Goal: Information Seeking & Learning: Learn about a topic

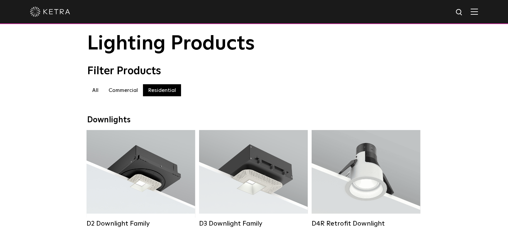
scroll to position [100, 0]
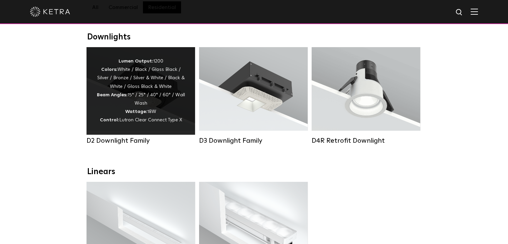
click at [155, 97] on div "Lumen Output: 1200 Colors: White / Black / Gloss Black / Silver / Bronze / Silv…" at bounding box center [141, 90] width 89 height 67
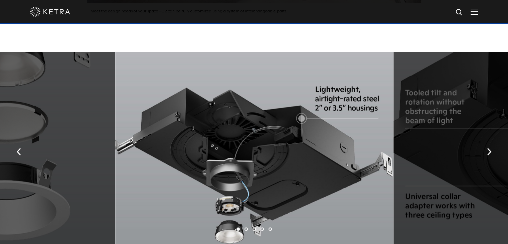
scroll to position [929, 0]
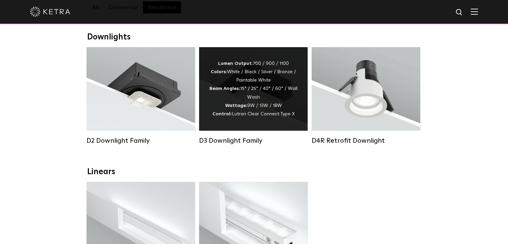
click at [261, 58] on div "Lumen Output: 700 / 900 / 1100 Colors: White / Black / Silver / Bronze / Painta…" at bounding box center [253, 89] width 109 height 84
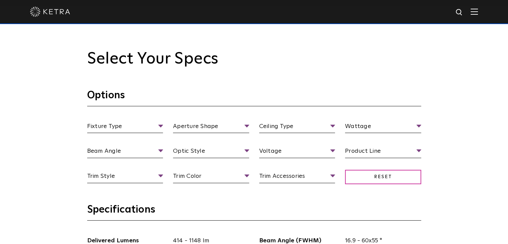
scroll to position [568, 0]
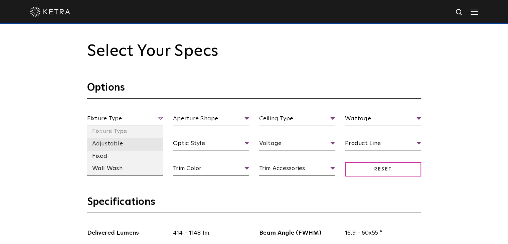
click at [112, 145] on li "Adjustable" at bounding box center [125, 144] width 76 height 12
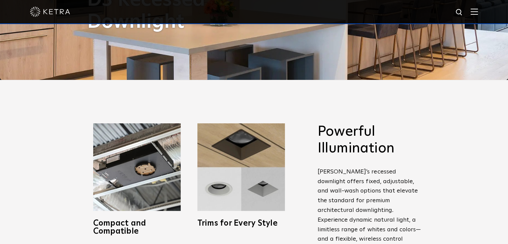
scroll to position [0, 0]
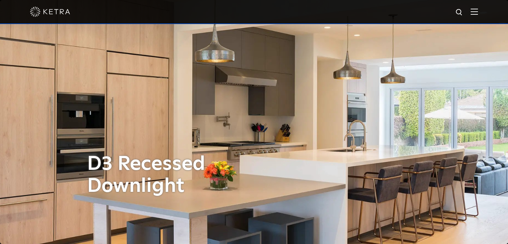
click at [478, 12] on img at bounding box center [474, 11] width 7 height 6
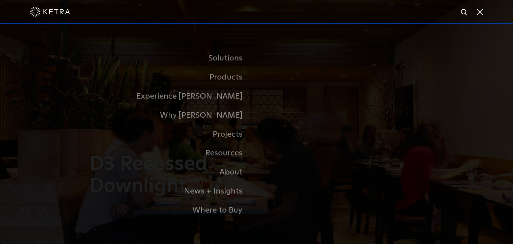
click at [481, 12] on span at bounding box center [479, 11] width 7 height 7
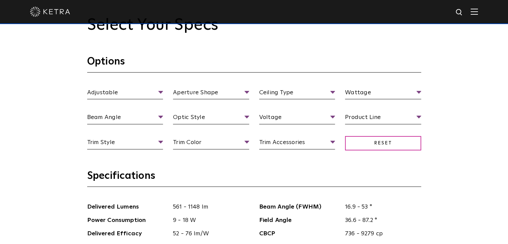
scroll to position [601, 0]
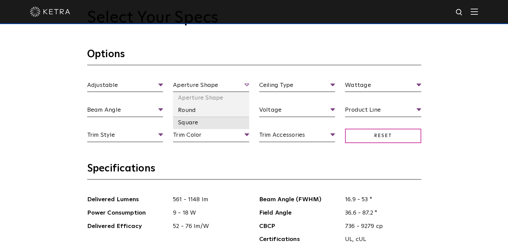
click at [193, 120] on li "Square" at bounding box center [211, 123] width 76 height 12
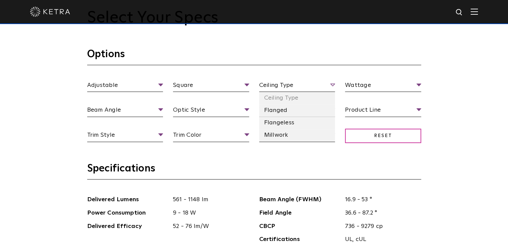
click at [302, 85] on span "Ceiling Type" at bounding box center [297, 87] width 76 height 12
click at [286, 113] on li "Flanged" at bounding box center [297, 110] width 76 height 12
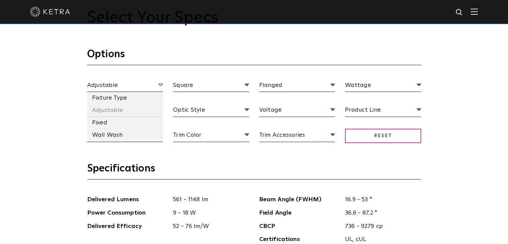
click at [140, 86] on span "Adjustable" at bounding box center [125, 87] width 76 height 12
click at [113, 98] on li "Fixture Type" at bounding box center [125, 98] width 76 height 12
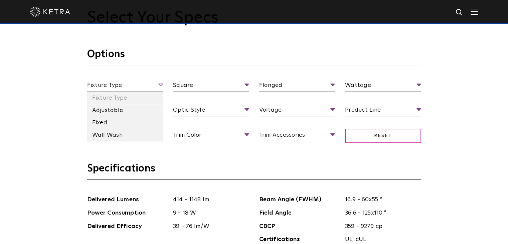
click at [147, 85] on span "Fixture Type" at bounding box center [125, 87] width 76 height 12
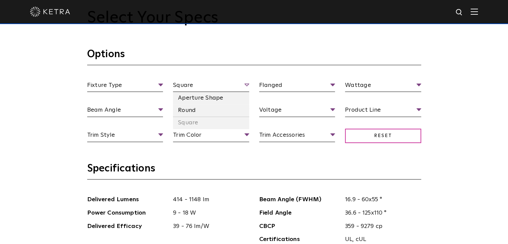
click at [202, 85] on span "Square" at bounding box center [211, 87] width 76 height 12
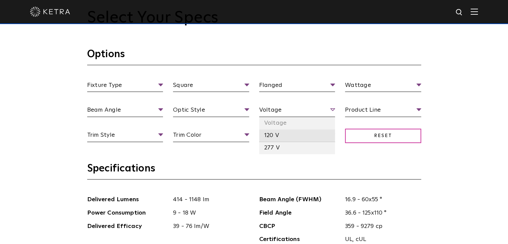
click at [271, 135] on li "120 V" at bounding box center [297, 135] width 76 height 12
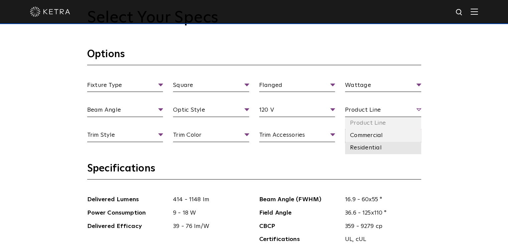
click at [361, 145] on li "Residential" at bounding box center [383, 148] width 76 height 12
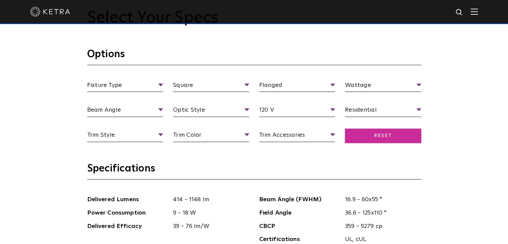
click at [401, 139] on span "Reset" at bounding box center [383, 136] width 76 height 14
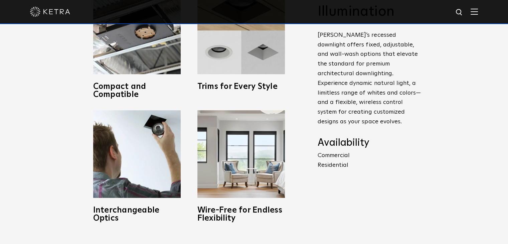
scroll to position [568, 0]
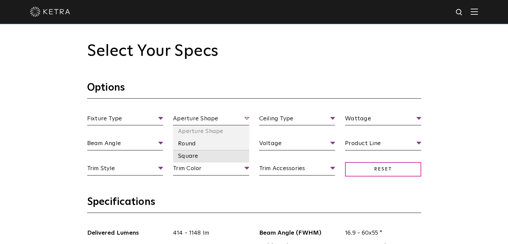
click at [196, 154] on li "Square" at bounding box center [211, 156] width 76 height 12
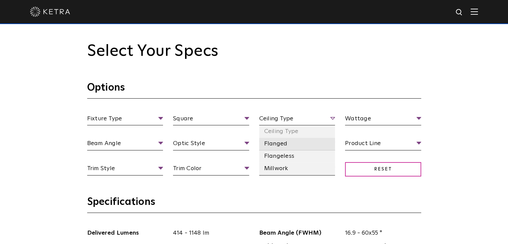
click at [278, 143] on li "Flanged" at bounding box center [297, 144] width 76 height 12
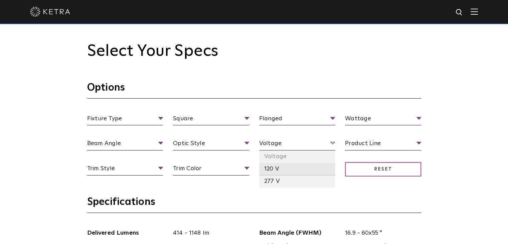
click at [283, 163] on li "120 V" at bounding box center [297, 169] width 76 height 12
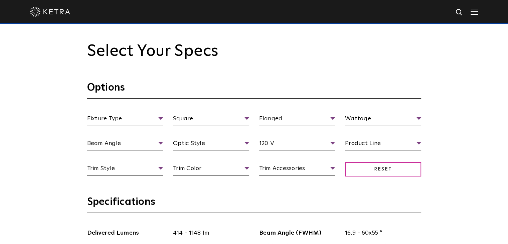
click at [191, 190] on section "Options Fixture Type Fixture Type Adjustable Fixed Wall Wash Square Aperture Sh…" at bounding box center [254, 138] width 334 height 114
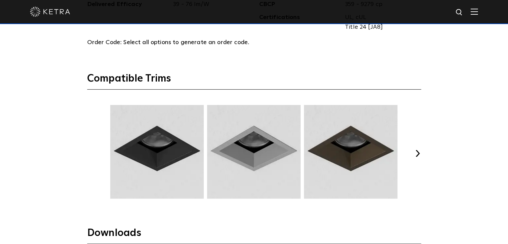
scroll to position [835, 0]
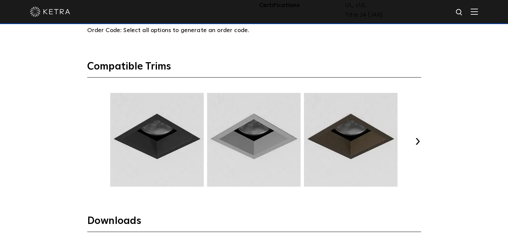
click at [418, 141] on button "Next" at bounding box center [418, 141] width 7 height 7
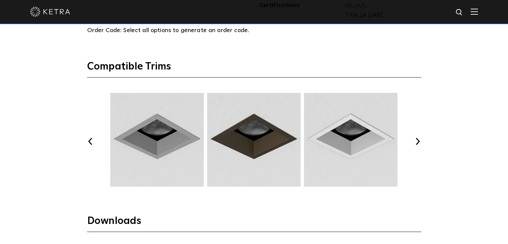
click at [418, 141] on button "Next" at bounding box center [418, 141] width 7 height 7
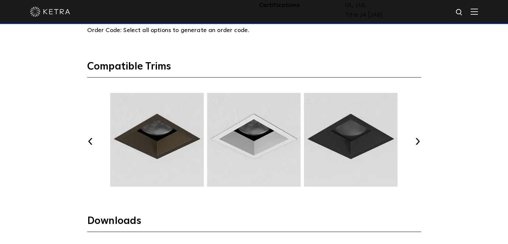
click at [418, 141] on button "Next" at bounding box center [418, 141] width 7 height 7
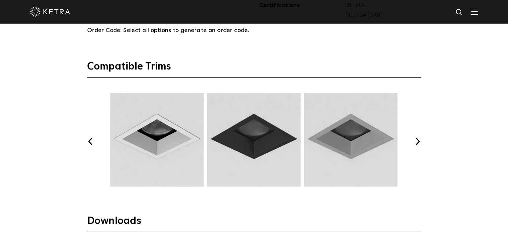
click at [418, 141] on button "Next" at bounding box center [418, 141] width 7 height 7
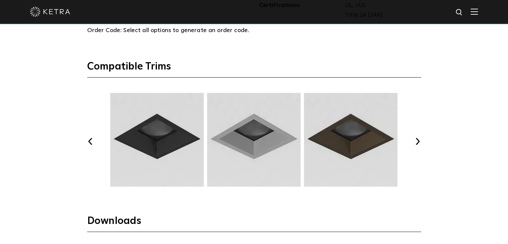
click at [418, 141] on button "Next" at bounding box center [418, 141] width 7 height 7
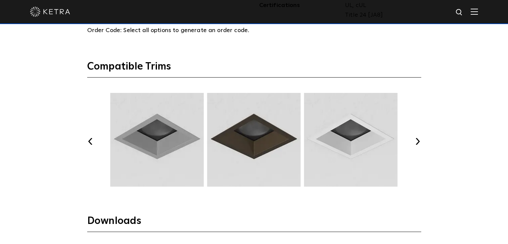
click at [418, 141] on button "Next" at bounding box center [418, 141] width 7 height 7
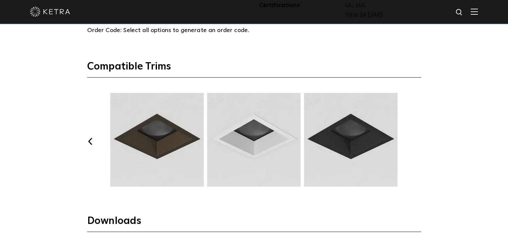
click at [418, 141] on button "Next" at bounding box center [418, 141] width 7 height 7
click at [89, 138] on button "Previous" at bounding box center [90, 141] width 7 height 7
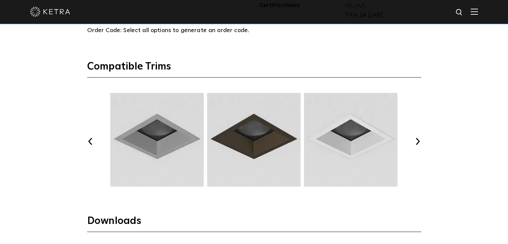
click at [89, 138] on button "Previous" at bounding box center [90, 141] width 7 height 7
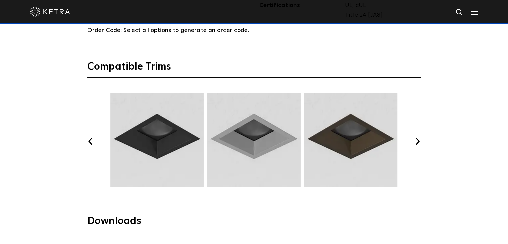
click at [255, 154] on img at bounding box center [254, 140] width 96 height 94
click at [90, 142] on button "Previous" at bounding box center [90, 141] width 7 height 7
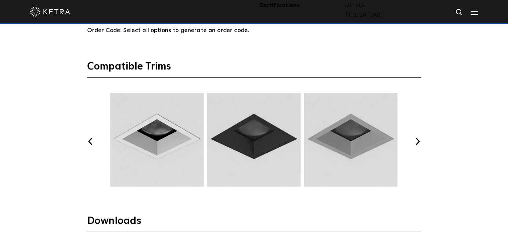
click at [90, 142] on button "Previous" at bounding box center [90, 141] width 7 height 7
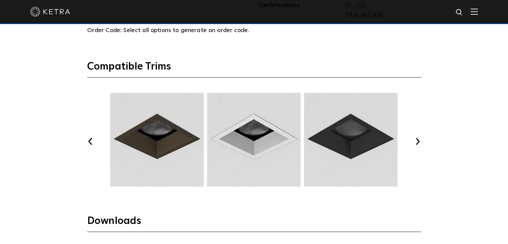
click at [90, 142] on button "Previous" at bounding box center [90, 141] width 7 height 7
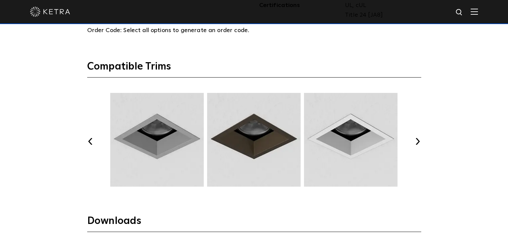
click at [90, 142] on button "Previous" at bounding box center [90, 141] width 7 height 7
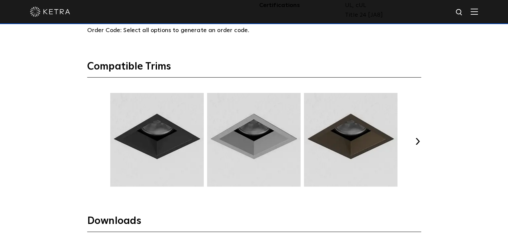
click at [90, 142] on button "Previous" at bounding box center [90, 141] width 7 height 7
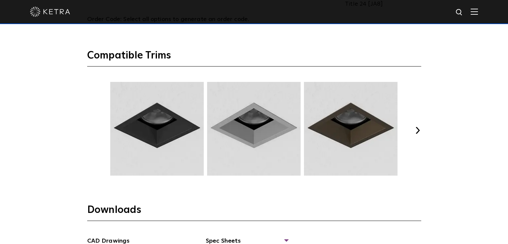
scroll to position [869, 0]
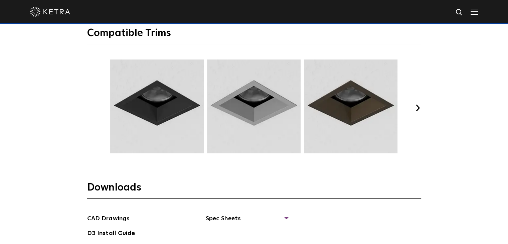
click at [153, 119] on img at bounding box center [157, 106] width 96 height 94
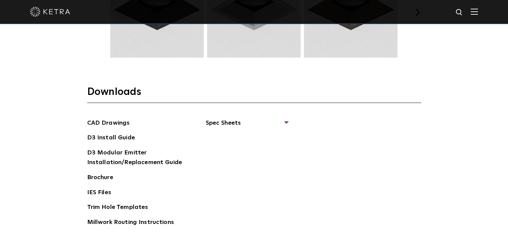
scroll to position [969, 0]
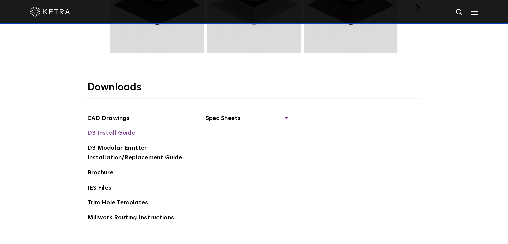
click at [121, 132] on link "D3 Install Guide" at bounding box center [111, 133] width 48 height 11
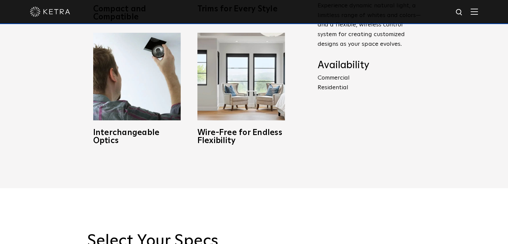
scroll to position [0, 0]
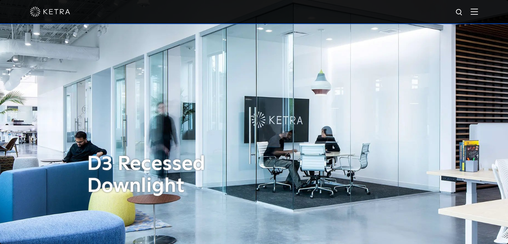
click at [478, 11] on img at bounding box center [474, 11] width 7 height 6
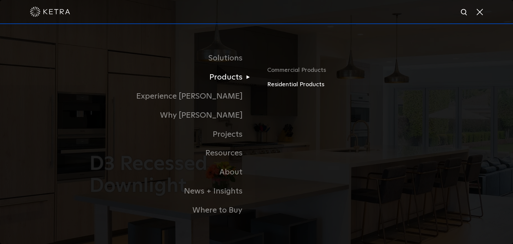
click at [290, 87] on link "Residential Products" at bounding box center [345, 85] width 156 height 10
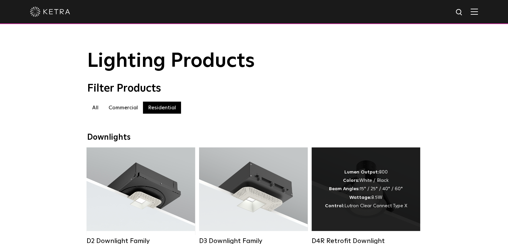
click at [379, 207] on span "Lutron Clear Connect Type X" at bounding box center [375, 205] width 63 height 5
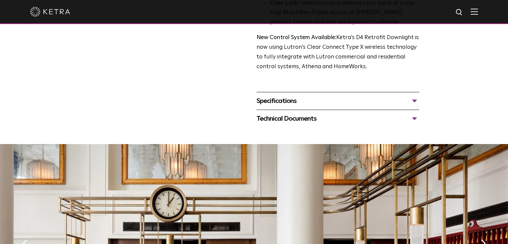
scroll to position [285, 0]
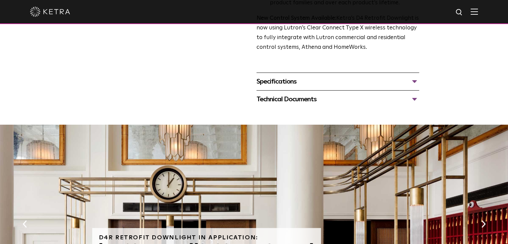
click at [313, 98] on div "Technical Documents" at bounding box center [338, 99] width 163 height 11
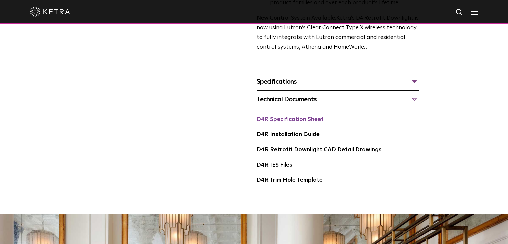
click at [309, 121] on link "D4R Specification Sheet" at bounding box center [290, 120] width 67 height 6
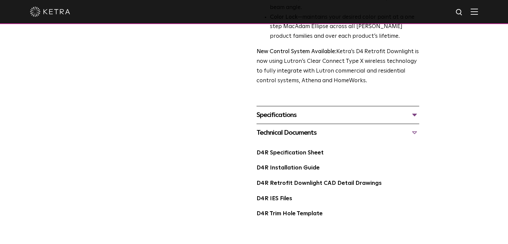
scroll to position [0, 0]
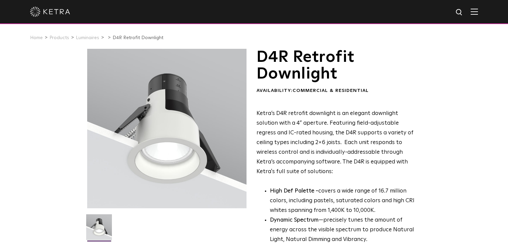
click at [478, 16] on div at bounding box center [254, 11] width 448 height 23
click at [478, 14] on img at bounding box center [474, 11] width 7 height 6
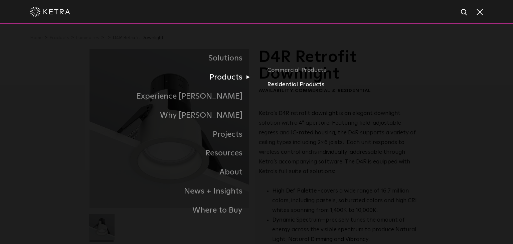
click at [279, 86] on link "Residential Products" at bounding box center [345, 85] width 156 height 10
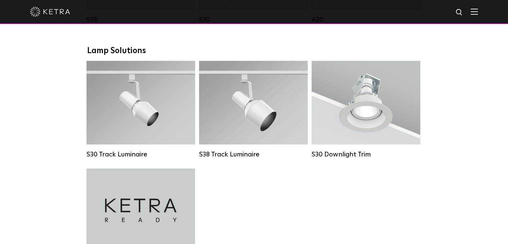
scroll to position [468, 0]
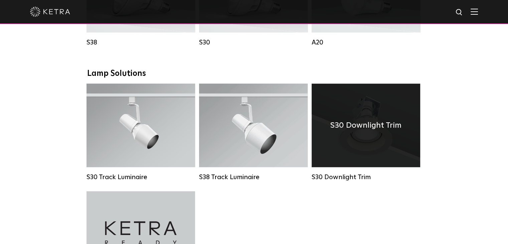
click at [356, 154] on div "S30 Downlight Trim" at bounding box center [366, 126] width 109 height 84
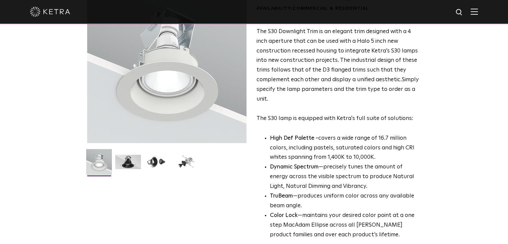
scroll to position [67, 0]
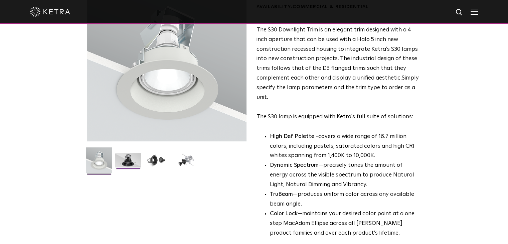
click at [132, 164] on img at bounding box center [128, 162] width 26 height 19
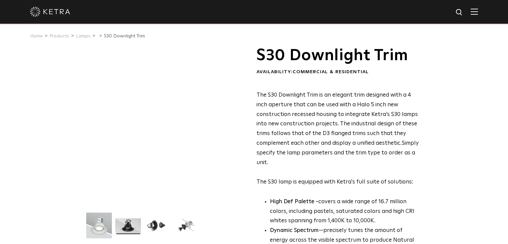
scroll to position [0, 0]
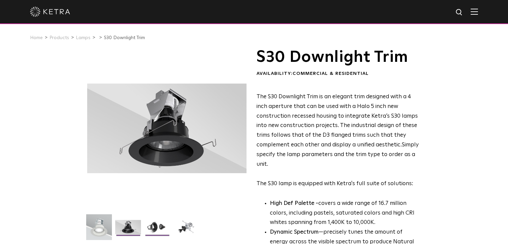
click at [154, 225] on img at bounding box center [157, 229] width 26 height 19
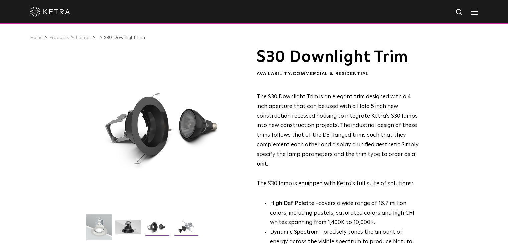
click at [181, 226] on img at bounding box center [186, 229] width 26 height 19
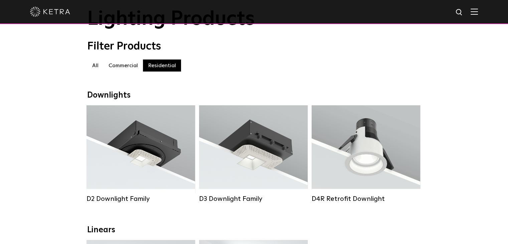
scroll to position [67, 0]
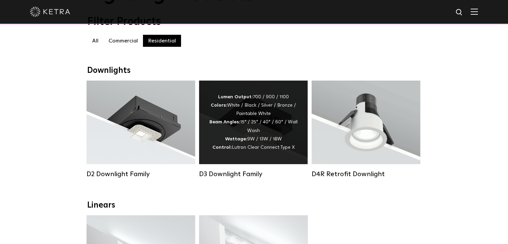
click at [280, 117] on div "Lumen Output: 700 / 900 / 1100 Colors: White / Black / Silver / Bronze / Painta…" at bounding box center [253, 122] width 89 height 59
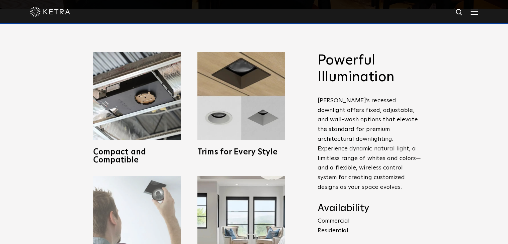
scroll to position [234, 0]
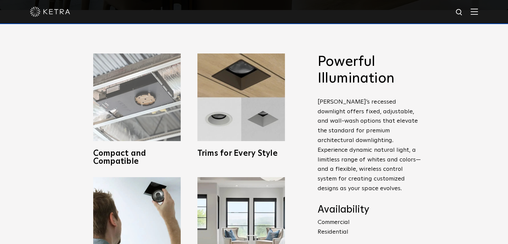
click at [125, 149] on h3 "Compact and Compatible" at bounding box center [137, 157] width 88 height 16
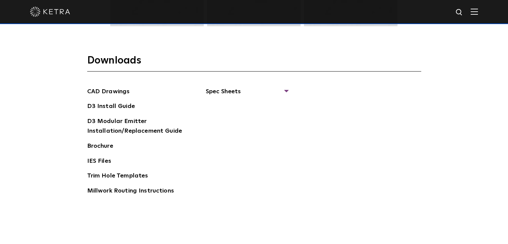
scroll to position [1002, 0]
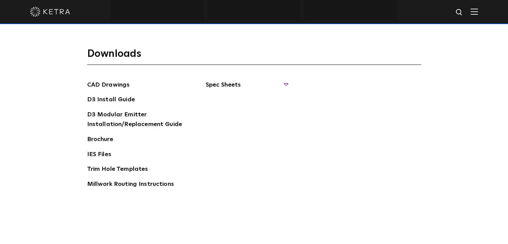
click at [251, 81] on span "Spec Sheets" at bounding box center [247, 87] width 82 height 15
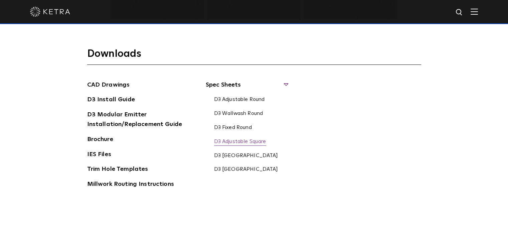
click at [251, 142] on link "D3 Adjustable Square" at bounding box center [240, 141] width 52 height 7
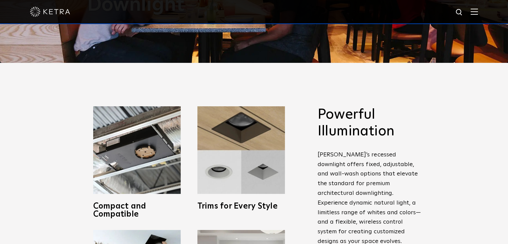
scroll to position [0, 0]
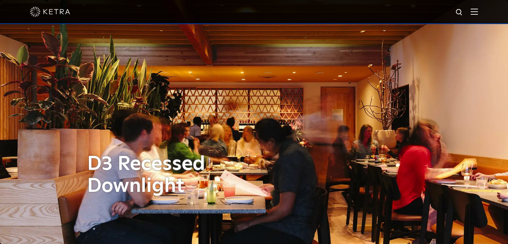
click at [478, 11] on img at bounding box center [474, 11] width 7 height 6
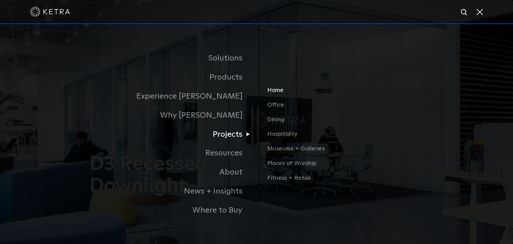
click at [271, 92] on link "Home" at bounding box center [345, 93] width 156 height 15
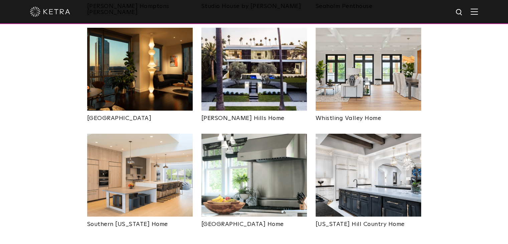
scroll to position [434, 0]
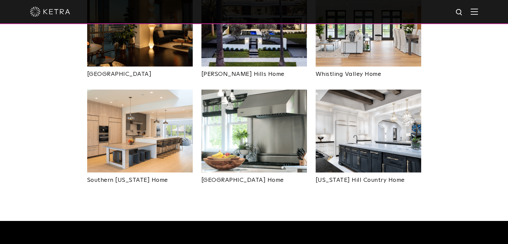
click at [178, 112] on img at bounding box center [140, 131] width 106 height 83
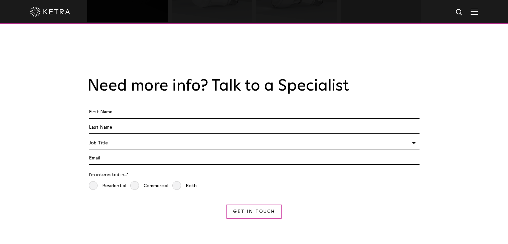
scroll to position [1069, 0]
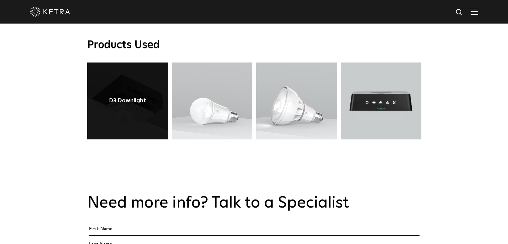
click at [133, 109] on link at bounding box center [127, 100] width 81 height 77
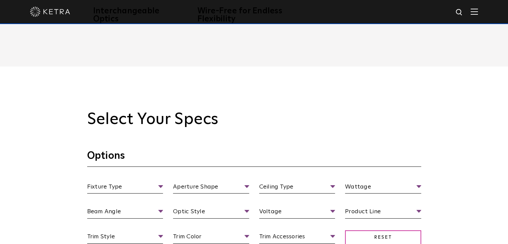
scroll to position [501, 0]
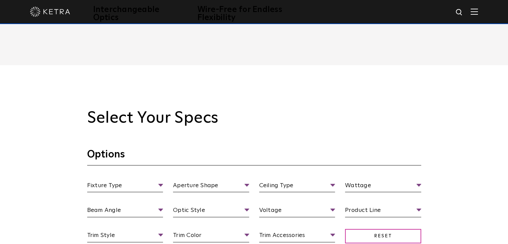
click at [115, 156] on h3 "Options" at bounding box center [254, 156] width 334 height 17
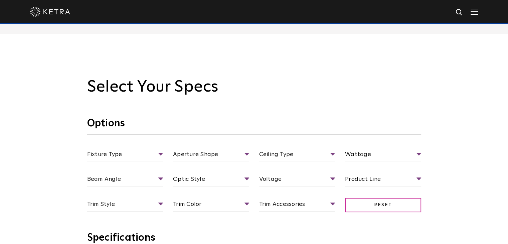
scroll to position [568, 0]
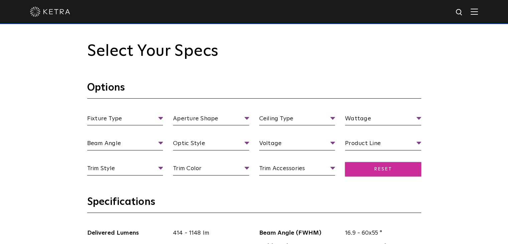
click at [394, 169] on span "Reset" at bounding box center [383, 169] width 76 height 14
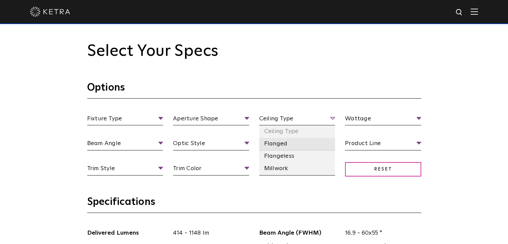
click at [283, 143] on li "Flanged" at bounding box center [297, 144] width 76 height 12
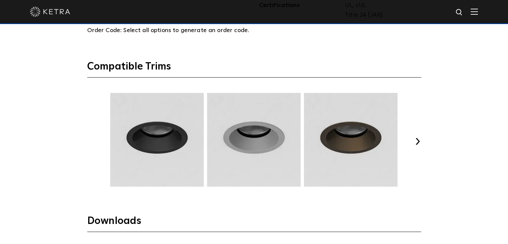
scroll to position [869, 0]
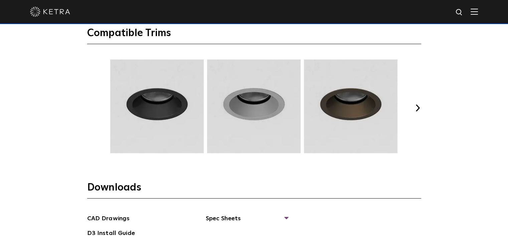
click at [168, 119] on img at bounding box center [157, 106] width 96 height 94
click at [283, 110] on img at bounding box center [254, 106] width 96 height 94
click at [379, 110] on img at bounding box center [351, 106] width 96 height 94
click at [421, 113] on div "Select Your Specs Options Fixture Type Fixture Type Adjustable Fixed Wall Wash …" at bounding box center [254, 38] width 347 height 594
click at [420, 110] on div "Previous Next" at bounding box center [254, 107] width 334 height 97
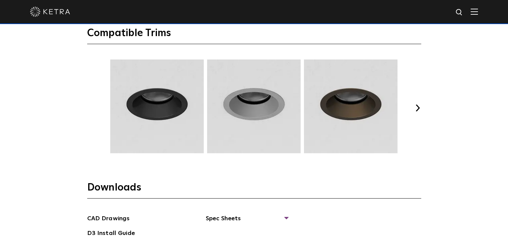
click at [420, 107] on button "Next" at bounding box center [418, 108] width 7 height 7
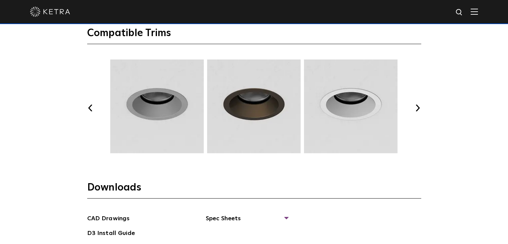
click at [420, 107] on button "Next" at bounding box center [418, 108] width 7 height 7
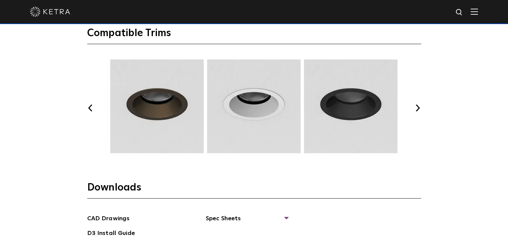
click at [420, 107] on button "Next" at bounding box center [418, 108] width 7 height 7
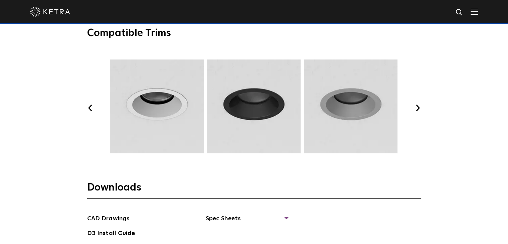
click at [420, 107] on button "Next" at bounding box center [418, 108] width 7 height 7
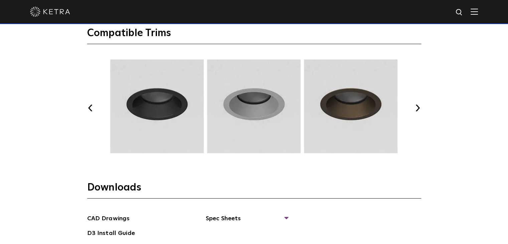
click at [420, 107] on button "Next" at bounding box center [418, 108] width 7 height 7
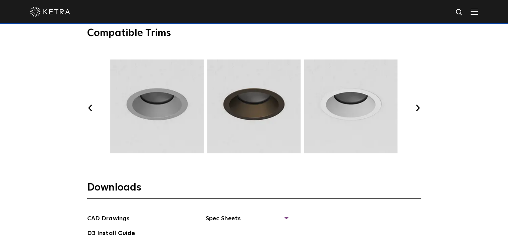
click at [420, 107] on button "Next" at bounding box center [418, 108] width 7 height 7
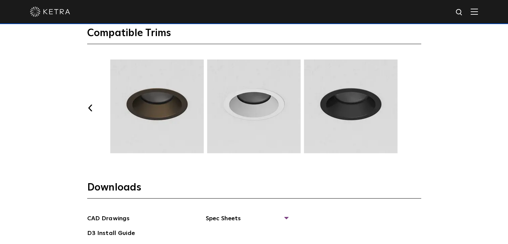
click at [420, 107] on button "Next" at bounding box center [418, 108] width 7 height 7
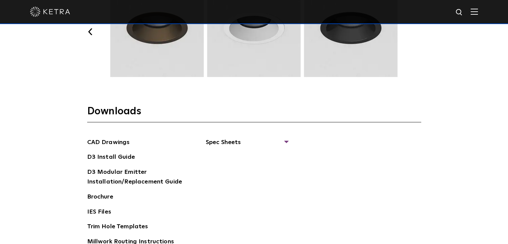
scroll to position [969, 0]
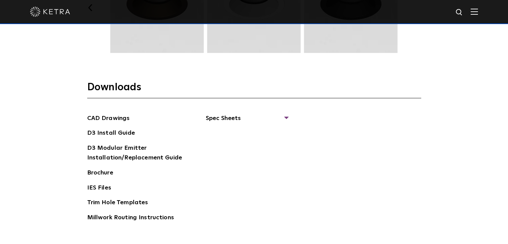
click at [289, 115] on div "CAD Drawings D3 Install Guide D3 Modular Emitter Installation/Replacement Guide…" at bounding box center [254, 171] width 334 height 114
click at [285, 114] on span "Spec Sheets" at bounding box center [247, 121] width 82 height 15
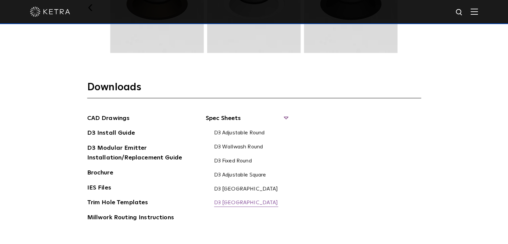
click at [237, 202] on link "D3 [GEOGRAPHIC_DATA]" at bounding box center [246, 202] width 64 height 7
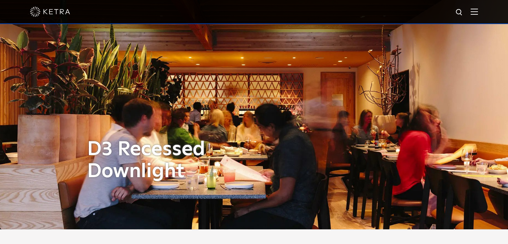
scroll to position [0, 0]
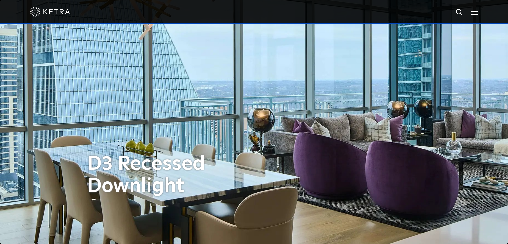
click at [59, 9] on img at bounding box center [50, 12] width 40 height 10
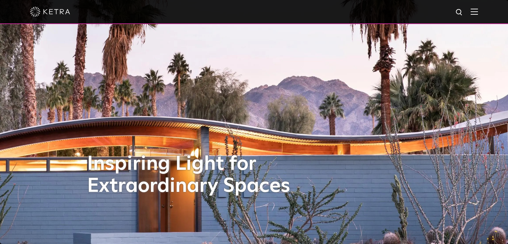
click at [478, 13] on img at bounding box center [474, 11] width 7 height 6
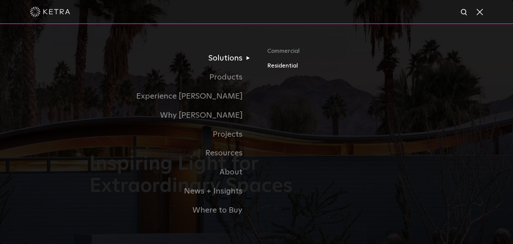
click at [287, 68] on link "Residential" at bounding box center [345, 66] width 156 height 10
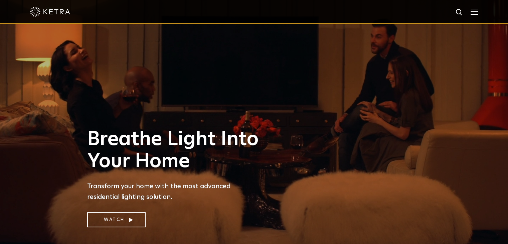
click at [478, 12] on img at bounding box center [474, 11] width 7 height 6
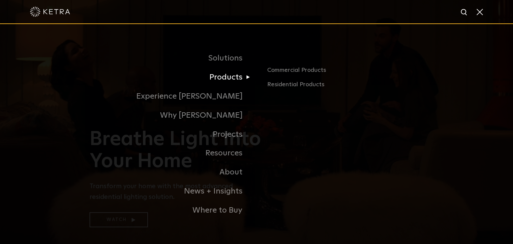
click at [239, 77] on link "Products" at bounding box center [173, 77] width 167 height 19
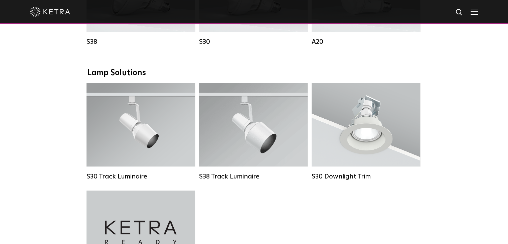
scroll to position [568, 0]
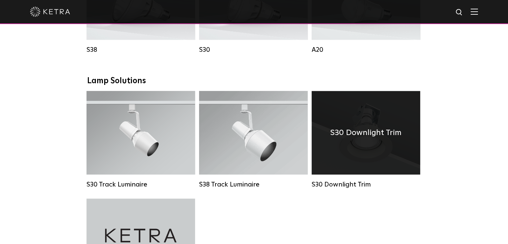
click at [334, 138] on h4 "S30 Downlight Trim" at bounding box center [365, 132] width 71 height 13
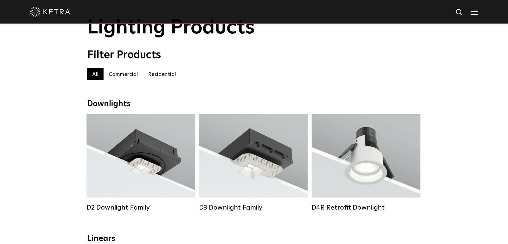
scroll to position [33, 0]
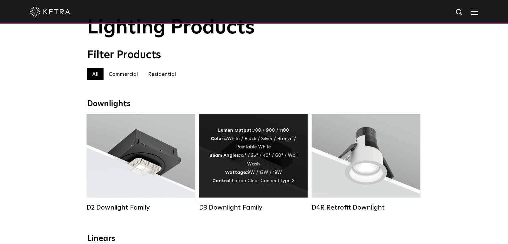
click at [243, 162] on div "Lumen Output: 700 / 900 / 1100 Colors: White / Black / Silver / Bronze / Painta…" at bounding box center [253, 155] width 89 height 59
click at [271, 166] on div "Lumen Output: 700 / 900 / 1100 Colors: White / Black / Silver / Bronze / Painta…" at bounding box center [253, 155] width 89 height 59
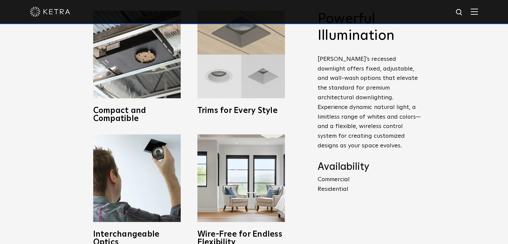
scroll to position [301, 0]
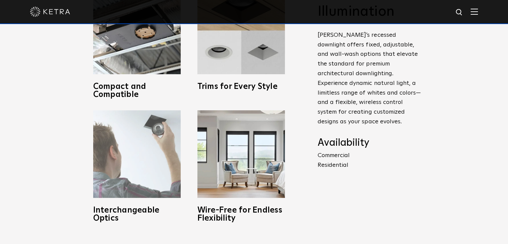
click at [148, 154] on img at bounding box center [137, 154] width 88 height 88
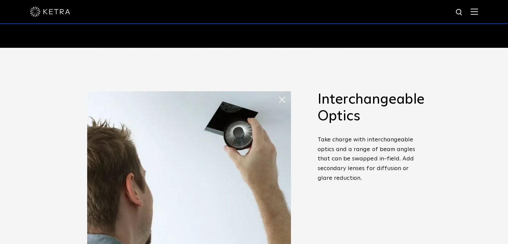
scroll to position [167, 0]
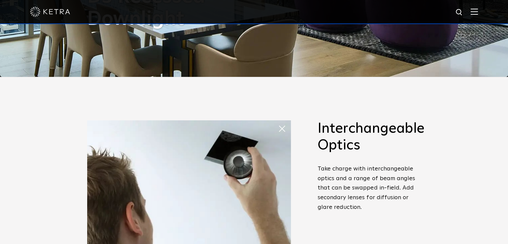
click at [278, 122] on span at bounding box center [278, 122] width 0 height 0
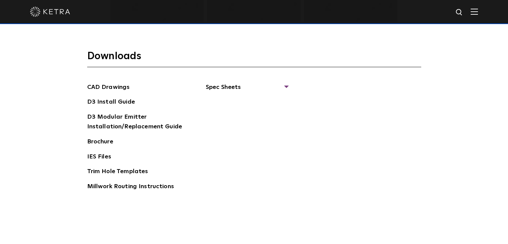
scroll to position [1002, 0]
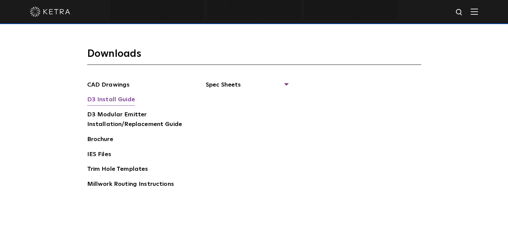
click at [117, 98] on link "D3 Install Guide" at bounding box center [111, 100] width 48 height 11
